Goal: Task Accomplishment & Management: Use online tool/utility

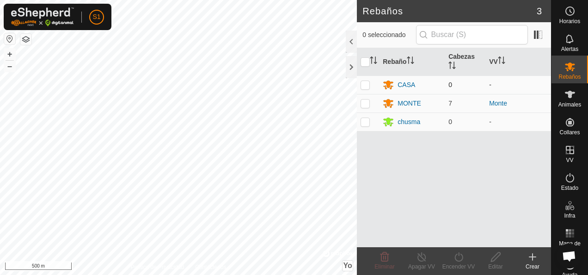
scroll to position [555, 0]
click at [350, 65] on div at bounding box center [351, 67] width 11 height 22
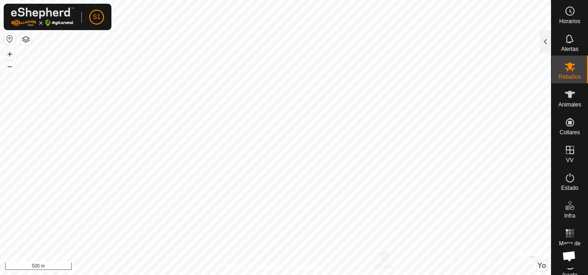
click at [239, 274] on html "S1 Horarios Alertas Rebaños Animales Collares VV Estado Infra Mapa de Calor Ayu…" at bounding box center [294, 137] width 588 height 275
click at [94, 274] on html "S1 Horarios Alertas Rebaños Animales Collares VV Estado Infra Mapa de Calor Ayu…" at bounding box center [294, 137] width 588 height 275
click at [546, 39] on div at bounding box center [545, 42] width 11 height 22
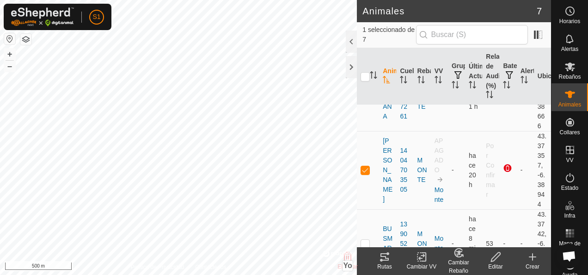
scroll to position [130, 0]
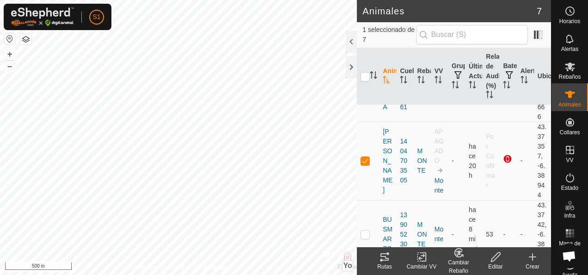
click at [419, 257] on icon at bounding box center [422, 256] width 12 height 11
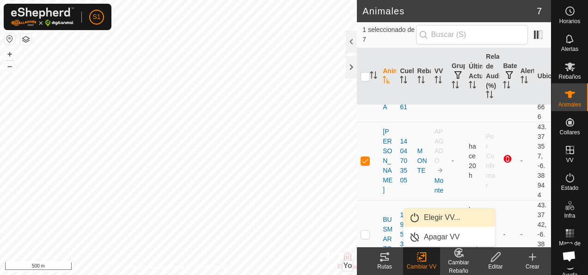
click at [432, 214] on link "Elegir VV..." at bounding box center [450, 217] width 92 height 19
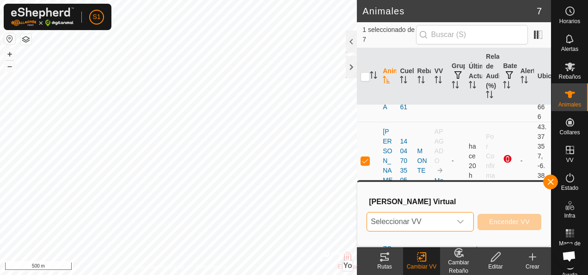
click at [432, 214] on span "Seleccionar VV" at bounding box center [409, 221] width 84 height 19
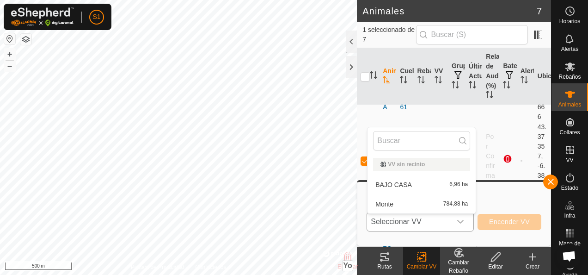
click at [424, 205] on li "Monte 784,88 ha" at bounding box center [422, 204] width 108 height 19
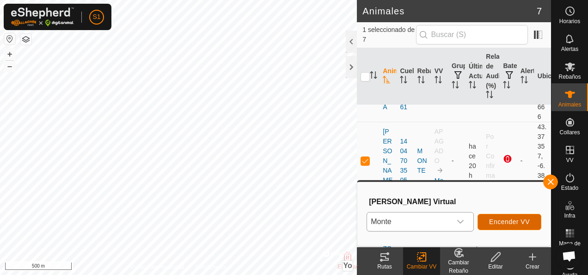
click at [500, 217] on button "Encender VV" at bounding box center [510, 222] width 64 height 16
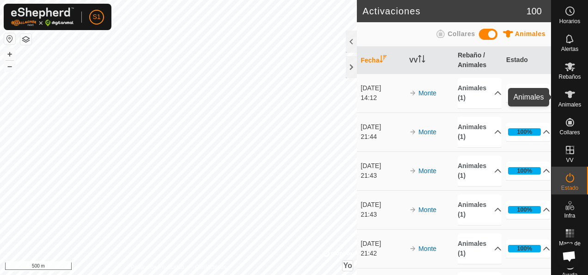
click at [565, 99] on icon at bounding box center [570, 94] width 11 height 11
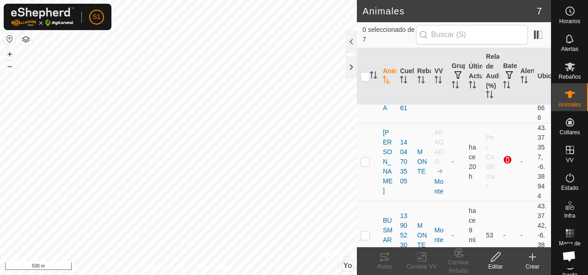
scroll to position [130, 0]
click at [352, 38] on div at bounding box center [351, 42] width 11 height 22
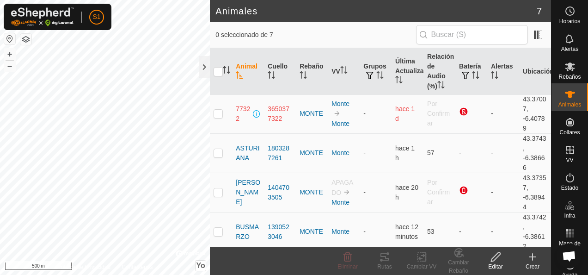
scroll to position [0, 0]
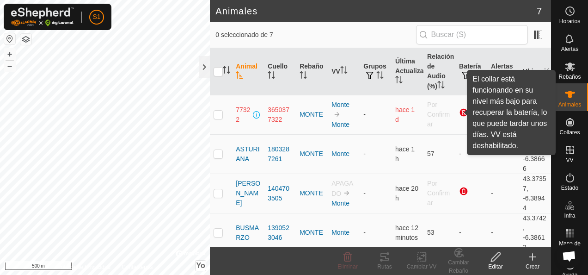
click at [459, 111] on div at bounding box center [464, 113] width 11 height 11
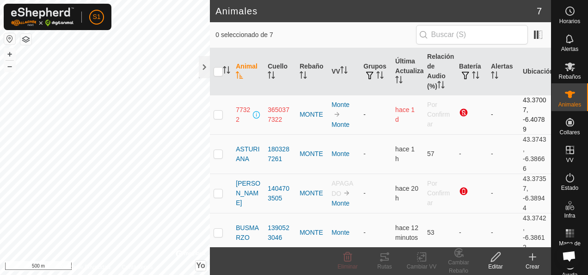
click at [459, 111] on div at bounding box center [464, 113] width 11 height 11
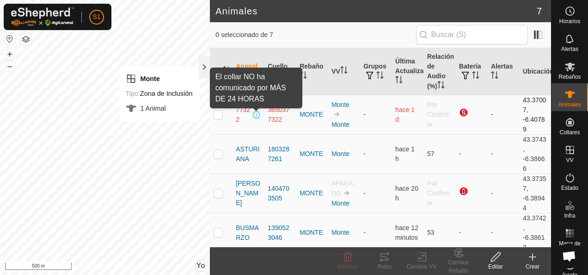
click at [254, 112] on span at bounding box center [256, 114] width 7 height 7
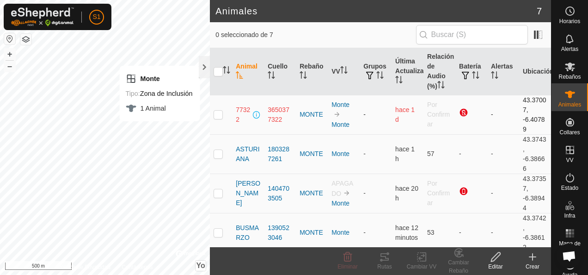
click at [219, 113] on p-checkbox at bounding box center [218, 114] width 9 height 7
checkbox input "true"
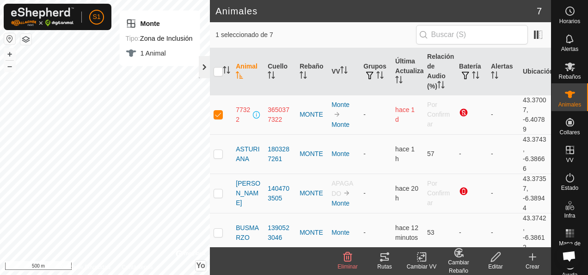
click at [204, 72] on div at bounding box center [204, 67] width 11 height 22
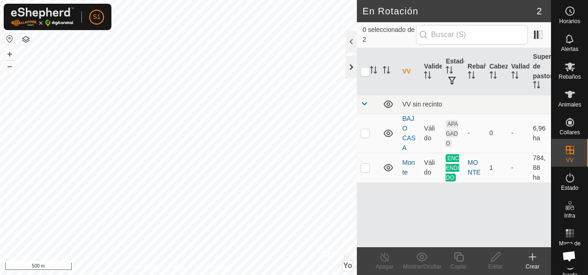
click at [352, 68] on div at bounding box center [351, 67] width 11 height 22
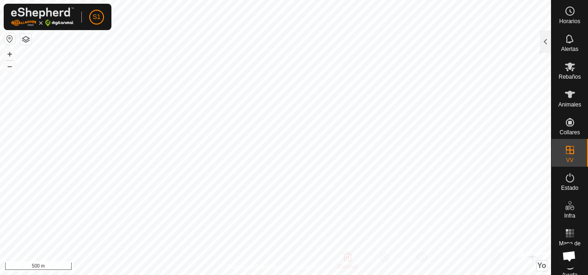
checkbox input "true"
click at [10, 37] on button "button" at bounding box center [9, 38] width 11 height 11
click at [28, 41] on button "button" at bounding box center [25, 39] width 11 height 11
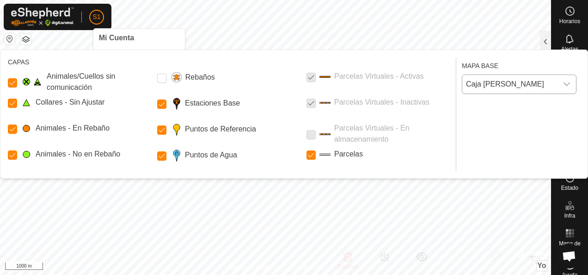
click at [568, 81] on icon "Disparador desplegable" at bounding box center [566, 83] width 7 height 7
